Goal: Check status: Check status

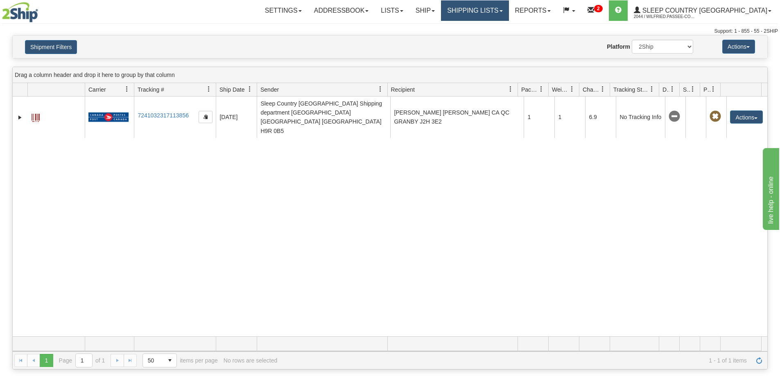
drag, startPoint x: 509, startPoint y: 9, endPoint x: 512, endPoint y: 18, distance: 9.8
click at [509, 8] on link "Shipping lists" at bounding box center [475, 10] width 68 height 20
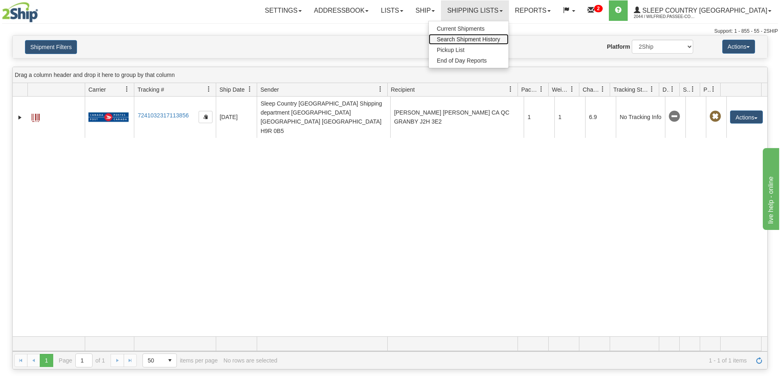
click at [501, 38] on span "Search Shipment History" at bounding box center [468, 39] width 63 height 7
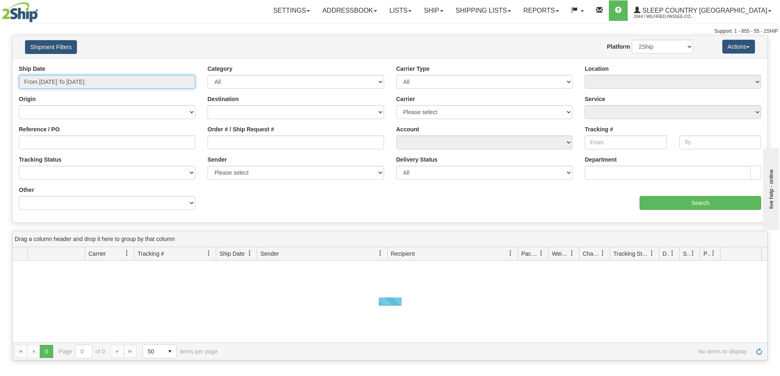
click at [73, 81] on input "From [DATE] To [DATE]" at bounding box center [107, 82] width 177 height 14
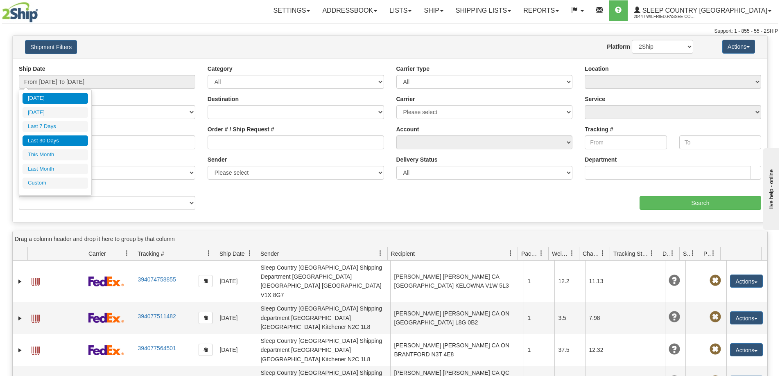
click at [69, 139] on li "Last 30 Days" at bounding box center [56, 141] width 66 height 11
type input "From [DATE] To [DATE]"
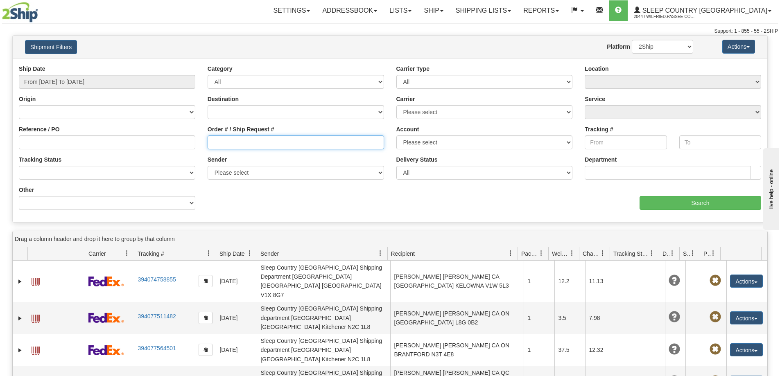
drag, startPoint x: 247, startPoint y: 145, endPoint x: 296, endPoint y: 149, distance: 48.9
click at [248, 145] on input "Order # / Ship Request #" at bounding box center [296, 143] width 177 height 14
paste input "9000I153488"
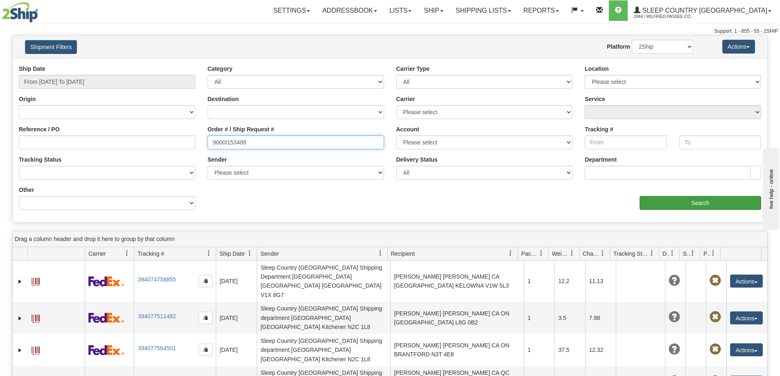
type input "9000I153488"
click at [679, 202] on input "Search" at bounding box center [701, 203] width 122 height 14
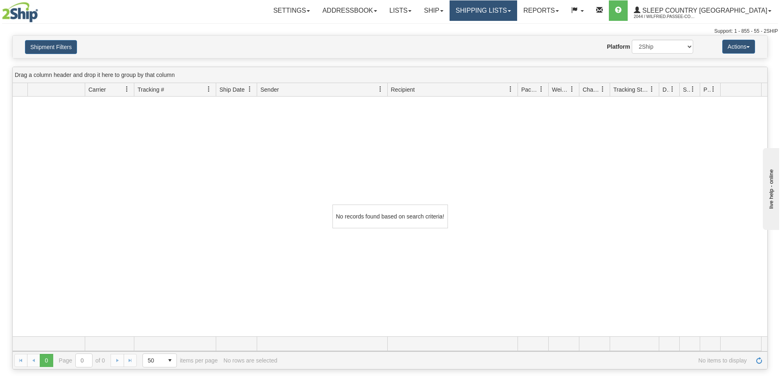
drag, startPoint x: 519, startPoint y: 0, endPoint x: 519, endPoint y: 5, distance: 4.5
click at [519, 4] on nav "Toggle navigation Settings Shipping Preferences Fields Preferences New Groups" at bounding box center [458, 10] width 641 height 21
click at [517, 9] on link "Shipping lists" at bounding box center [484, 10] width 68 height 20
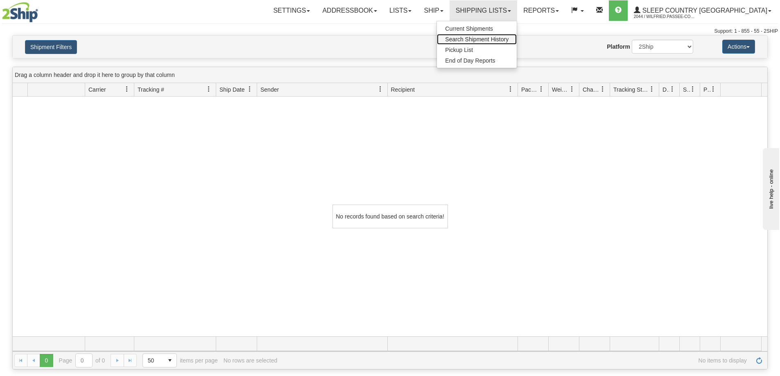
click at [500, 39] on span "Search Shipment History" at bounding box center [476, 39] width 63 height 7
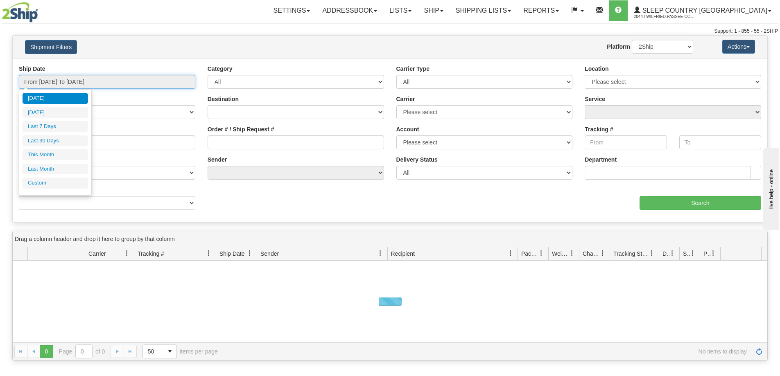
click at [64, 82] on input "From 10/08/2025 To 10/09/2025" at bounding box center [107, 82] width 177 height 14
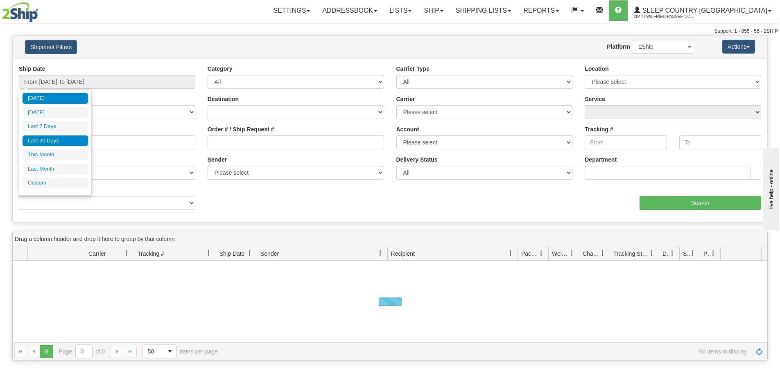
click at [52, 136] on li "Last 30 Days" at bounding box center [56, 141] width 66 height 11
type input "From [DATE] To [DATE]"
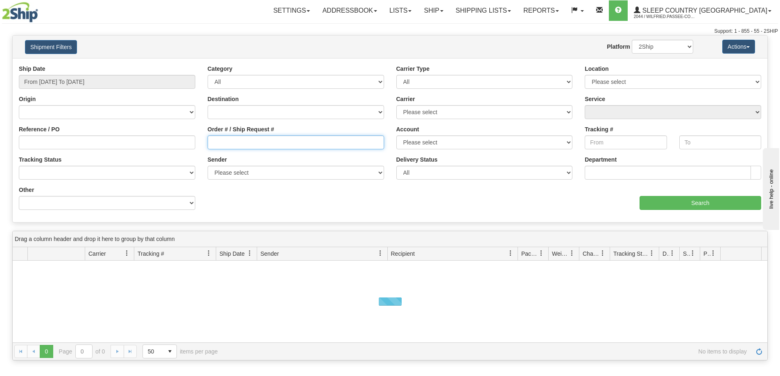
click at [221, 142] on input "Order # / Ship Request #" at bounding box center [296, 143] width 177 height 14
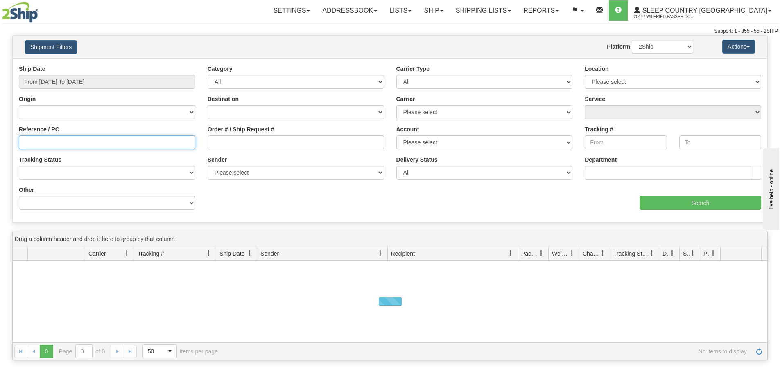
click at [98, 138] on input "Reference / PO" at bounding box center [107, 143] width 177 height 14
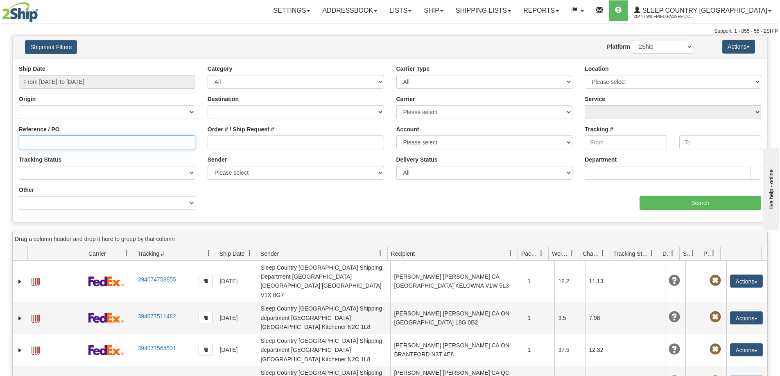
paste input "9000I153488"
type input "9000I153488"
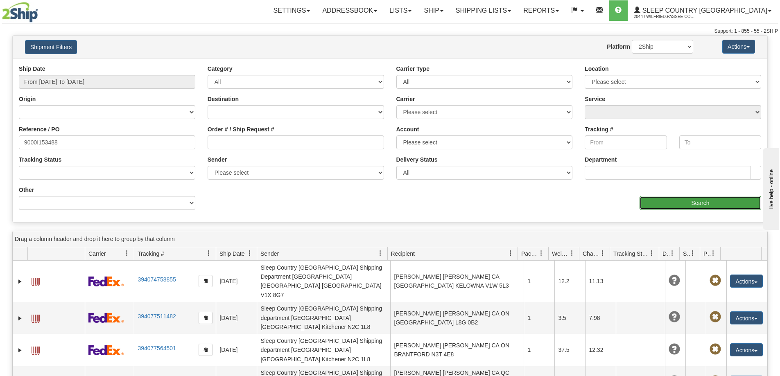
drag, startPoint x: 736, startPoint y: 204, endPoint x: 729, endPoint y: 205, distance: 7.2
click at [729, 205] on input "Search" at bounding box center [701, 203] width 122 height 14
